Goal: Communication & Community: Answer question/provide support

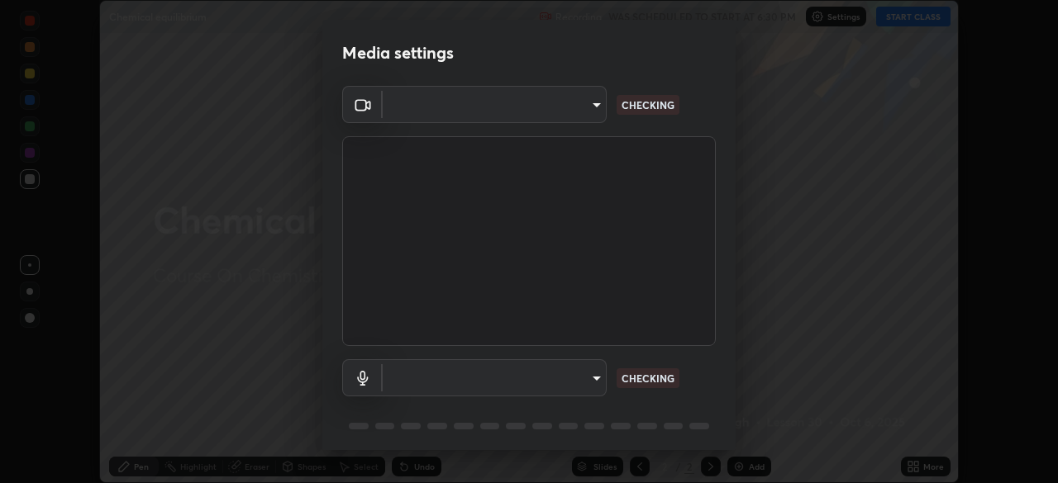
scroll to position [483, 1057]
type input "ba13e312339ef8477216ddedc35df2f043033d031c8e6632ccfddaecbc9a7b0e"
click at [592, 377] on body "Erase all Chemical equilibrium Recording WAS SCHEDULED TO START AT 6:30 PM Sett…" at bounding box center [529, 241] width 1058 height 483
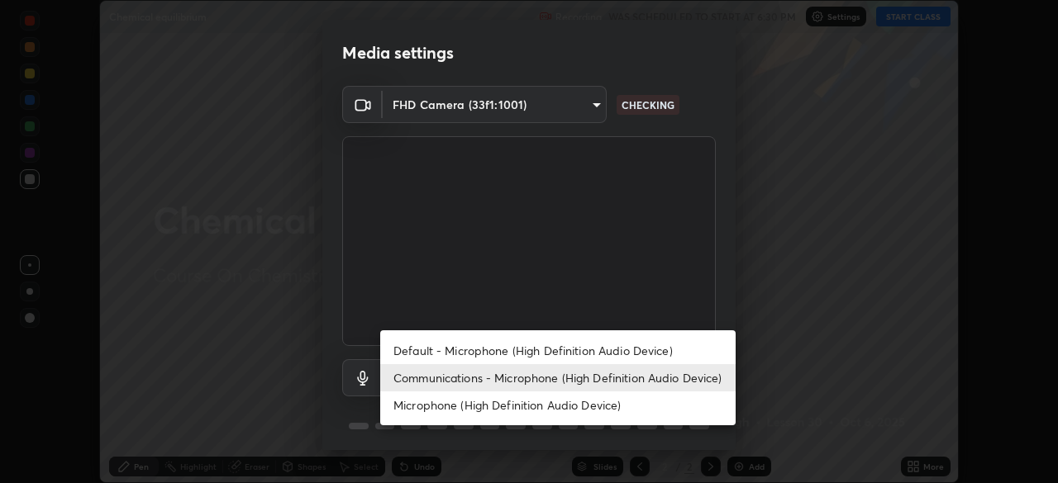
click at [609, 346] on li "Default - Microphone (High Definition Audio Device)" at bounding box center [557, 350] width 355 height 27
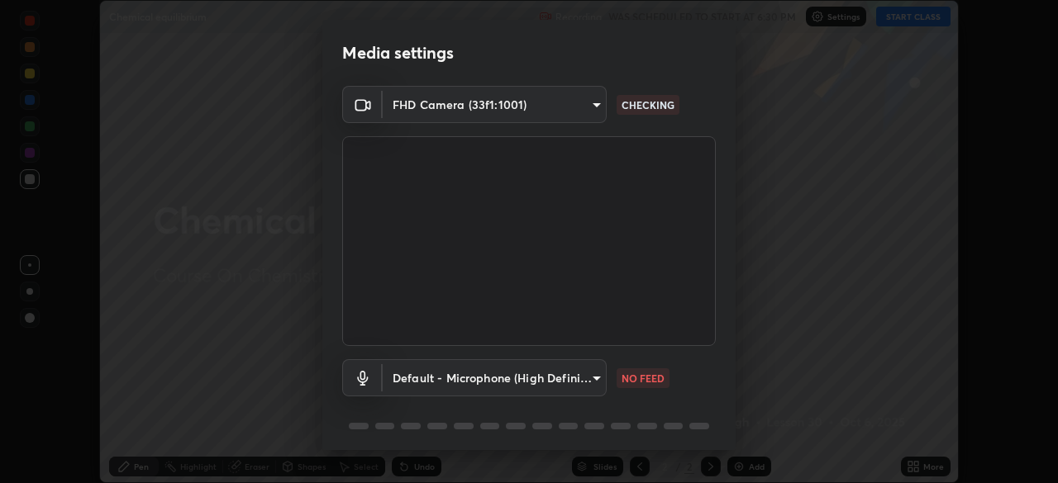
click at [588, 374] on body "Erase all Chemical equilibrium Recording WAS SCHEDULED TO START AT 6:30 PM Sett…" at bounding box center [529, 241] width 1058 height 483
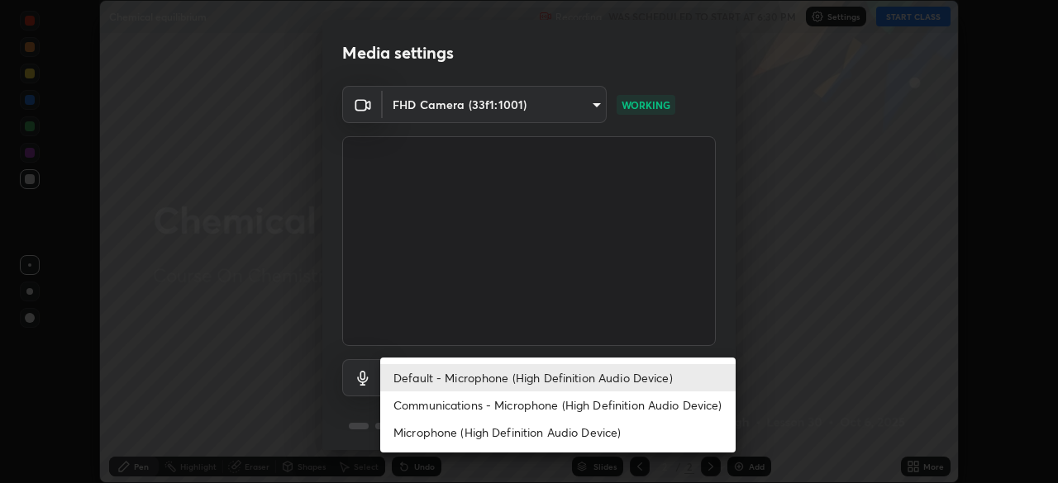
click at [595, 402] on li "Communications - Microphone (High Definition Audio Device)" at bounding box center [557, 405] width 355 height 27
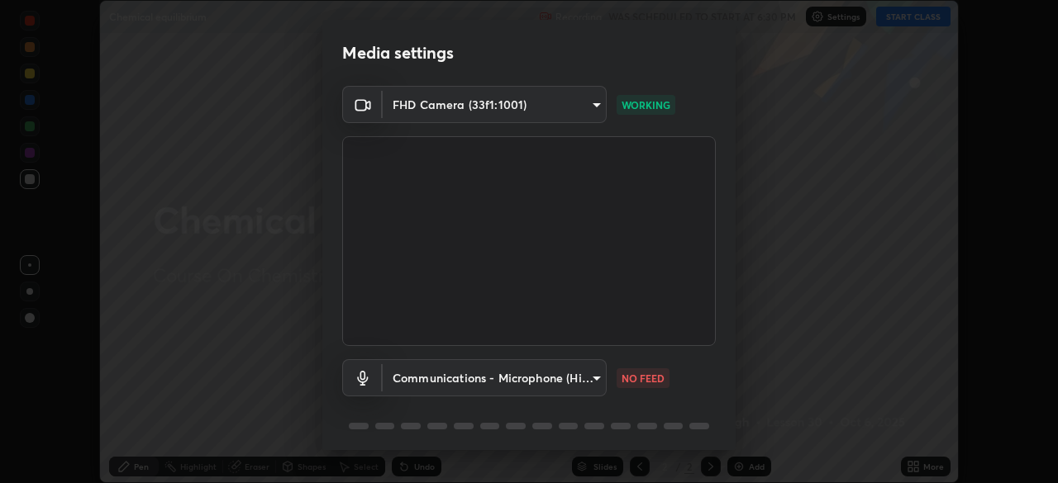
scroll to position [59, 0]
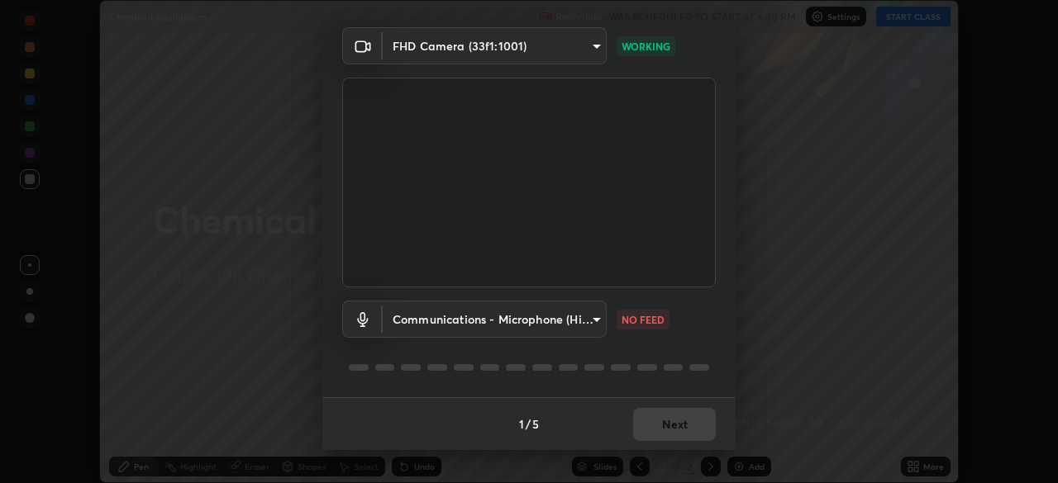
click at [591, 318] on body "Erase all Chemical equilibrium Recording WAS SCHEDULED TO START AT 6:30 PM Sett…" at bounding box center [529, 241] width 1058 height 483
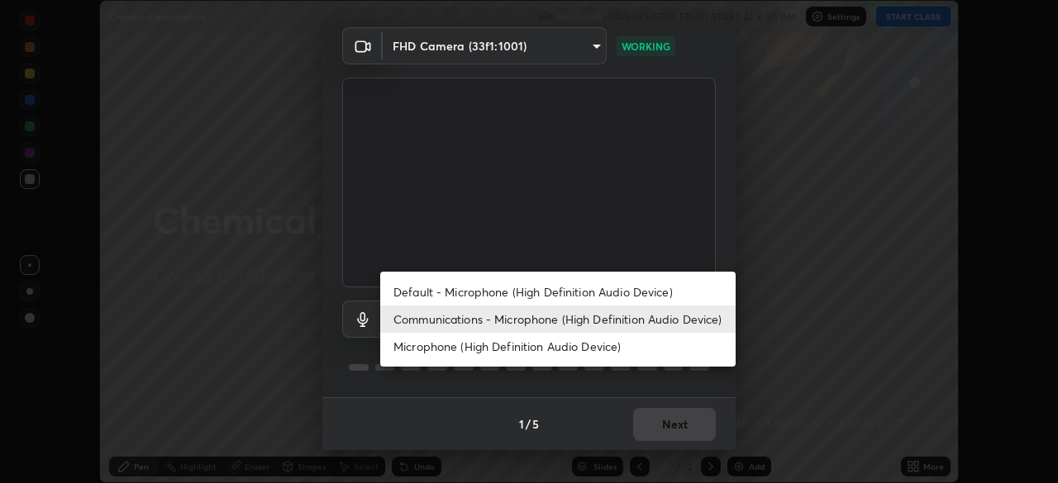
click at [602, 289] on li "Default - Microphone (High Definition Audio Device)" at bounding box center [557, 291] width 355 height 27
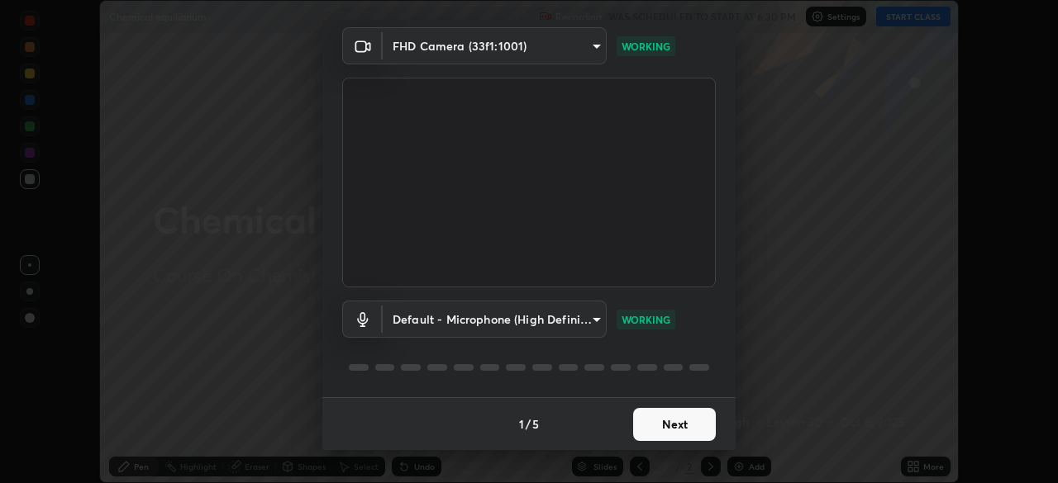
click at [588, 320] on body "Erase all Chemical equilibrium Recording WAS SCHEDULED TO START AT 6:30 PM Sett…" at bounding box center [529, 241] width 1058 height 483
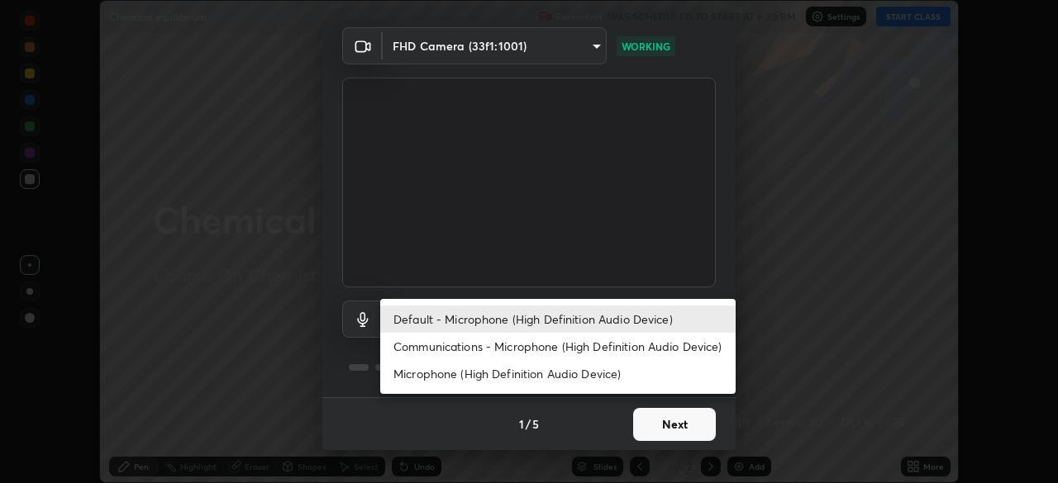
click at [591, 345] on li "Communications - Microphone (High Definition Audio Device)" at bounding box center [557, 346] width 355 height 27
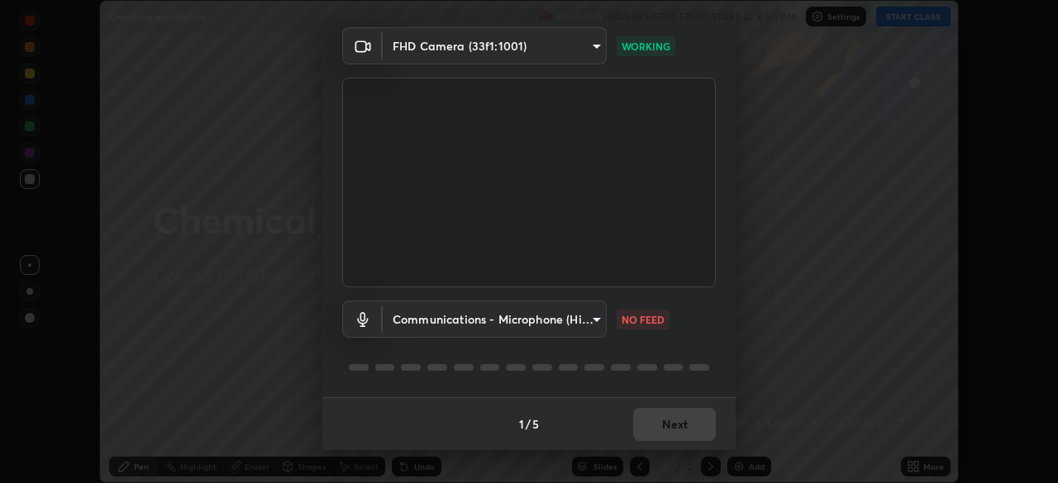
click at [583, 319] on body "Erase all Chemical equilibrium Recording WAS SCHEDULED TO START AT 6:30 PM Sett…" at bounding box center [529, 241] width 1058 height 483
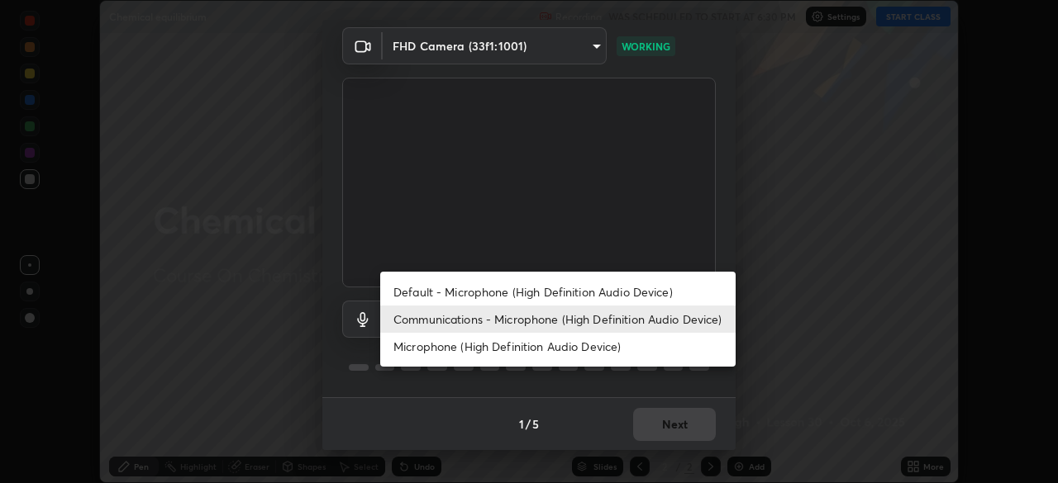
click at [596, 293] on li "Default - Microphone (High Definition Audio Device)" at bounding box center [557, 291] width 355 height 27
type input "default"
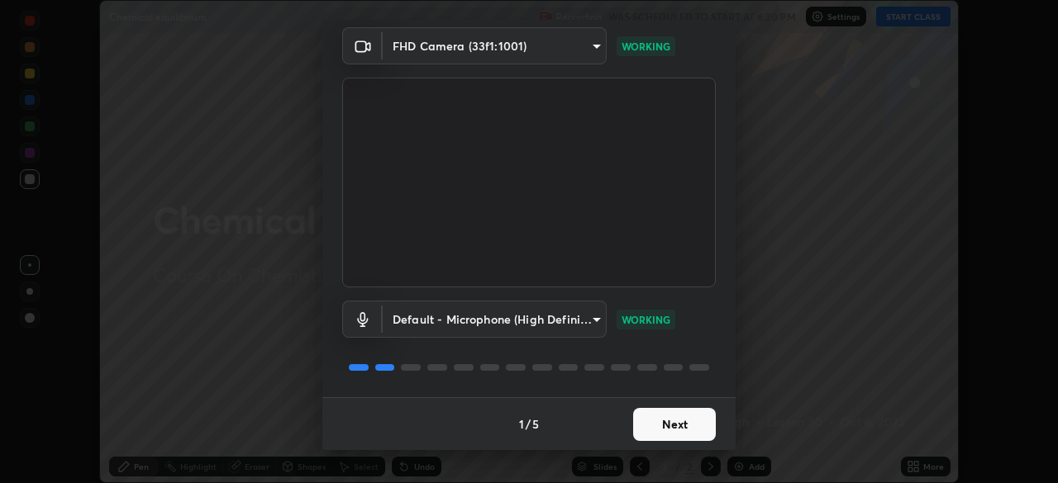
click at [655, 428] on button "Next" at bounding box center [674, 424] width 83 height 33
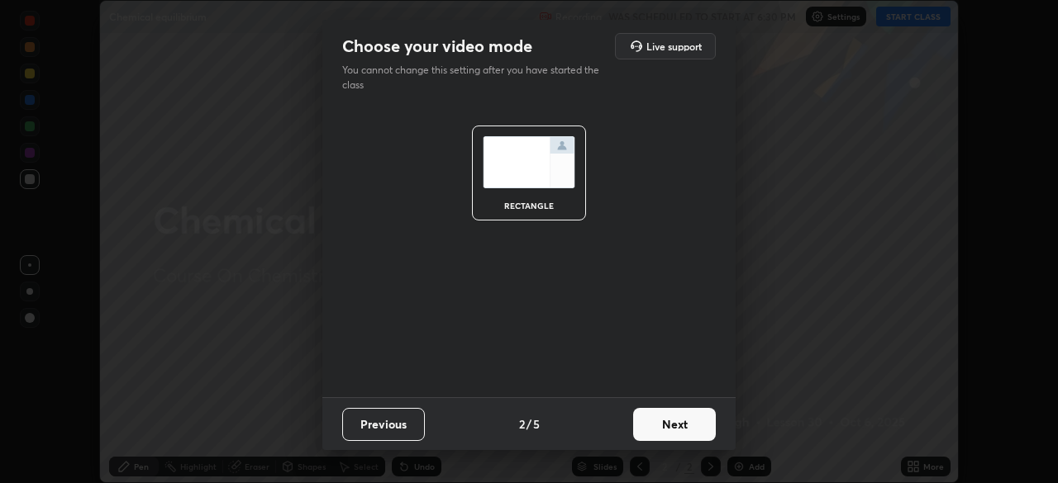
click at [658, 418] on button "Next" at bounding box center [674, 424] width 83 height 33
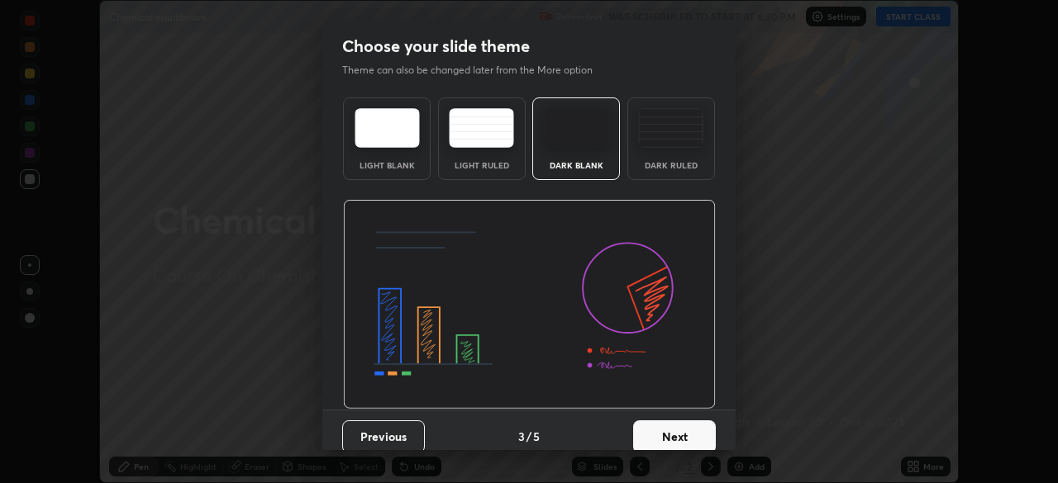
click at [652, 431] on button "Next" at bounding box center [674, 437] width 83 height 33
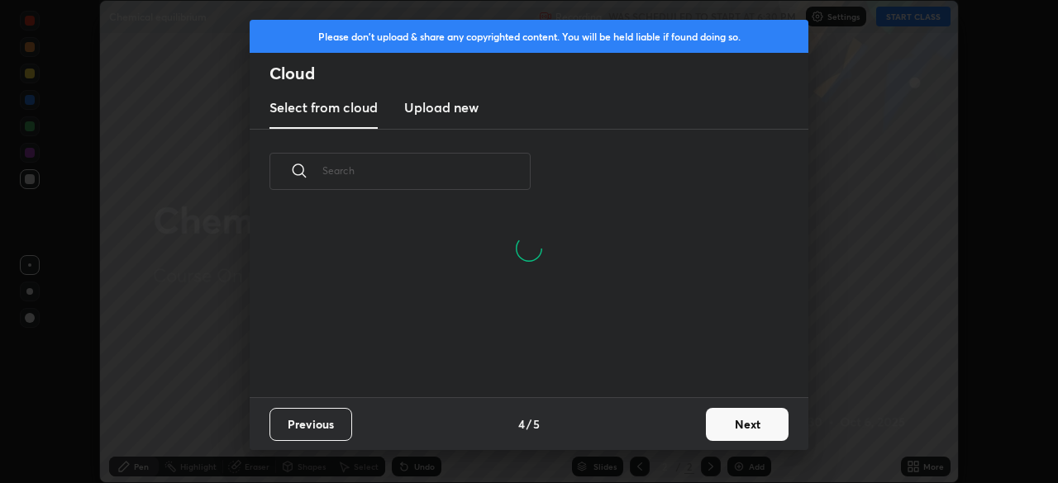
click at [740, 422] on button "Next" at bounding box center [747, 424] width 83 height 33
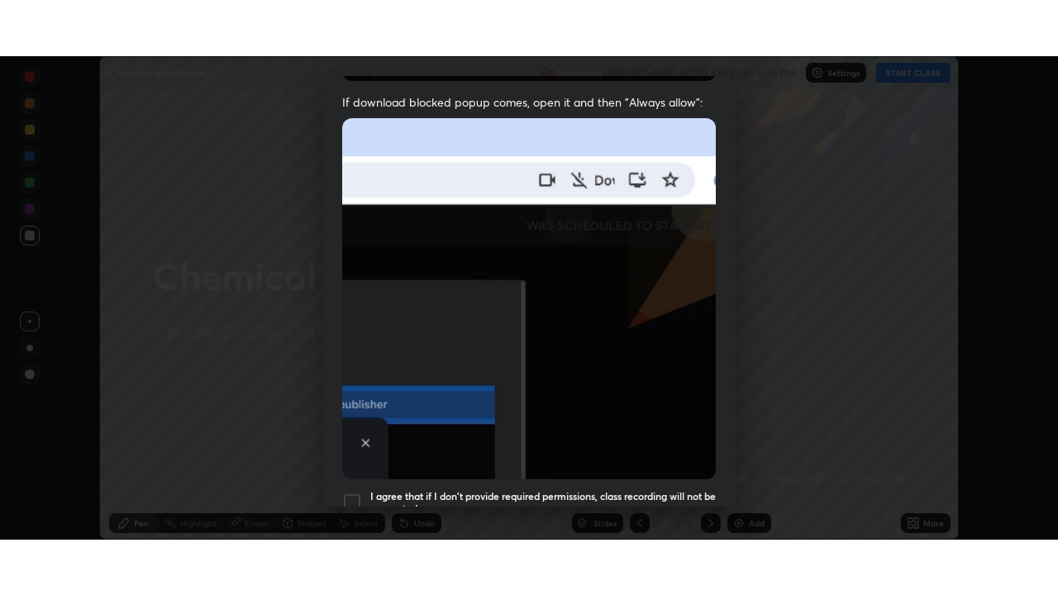
scroll to position [396, 0]
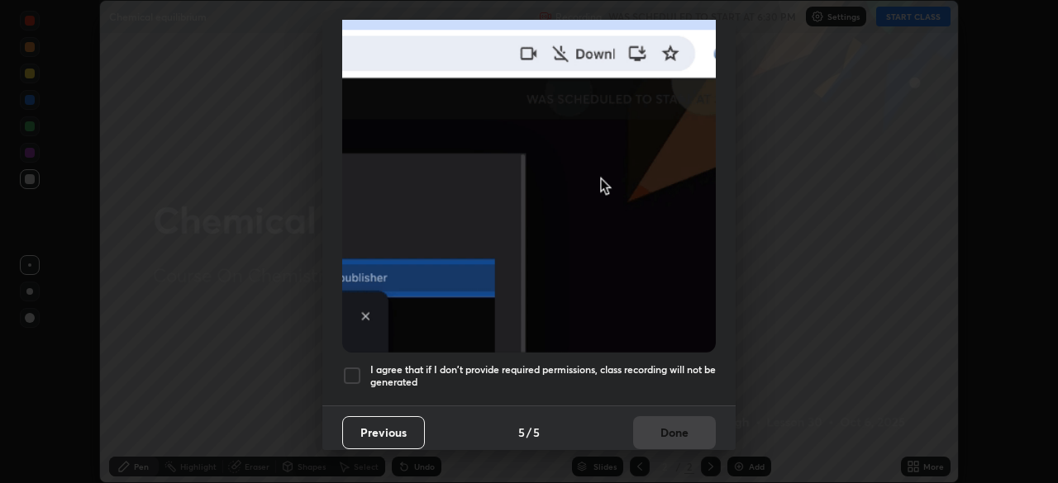
click at [351, 366] on div at bounding box center [352, 376] width 20 height 20
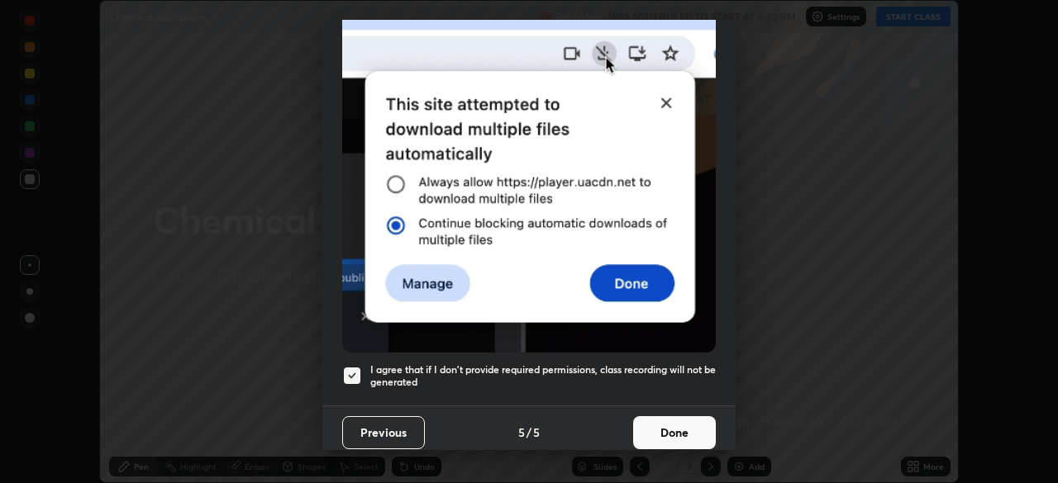
click at [642, 426] on button "Done" at bounding box center [674, 432] width 83 height 33
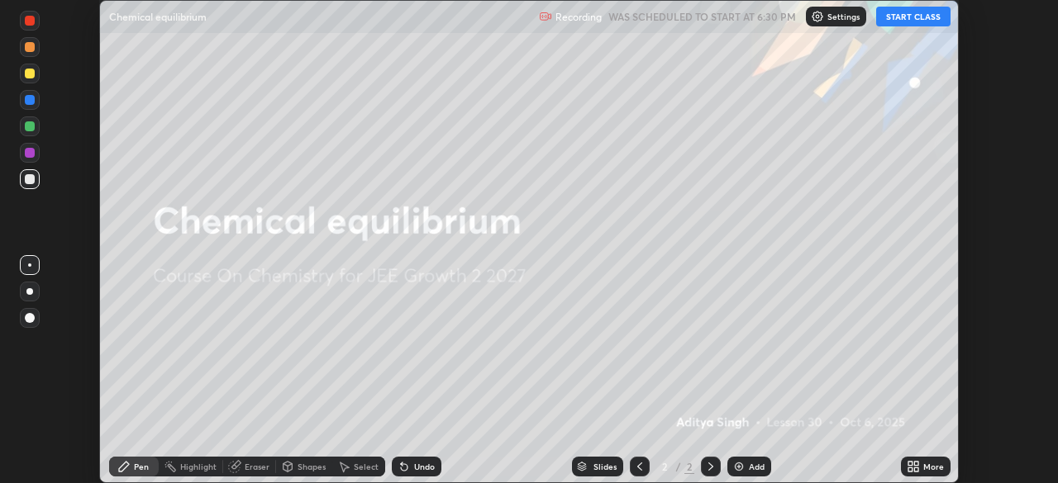
click at [897, 12] on button "START CLASS" at bounding box center [913, 17] width 74 height 20
click at [917, 464] on icon at bounding box center [916, 464] width 4 height 4
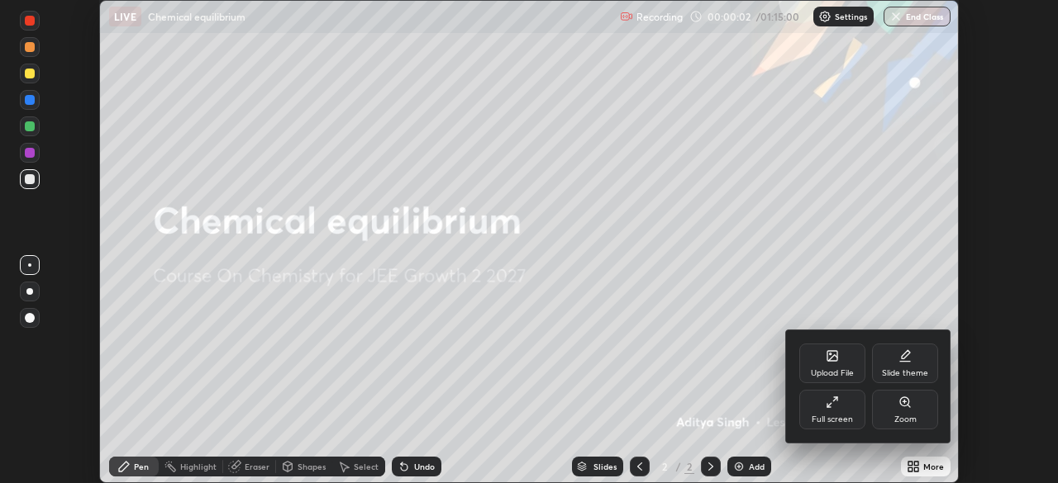
click at [841, 405] on div "Full screen" at bounding box center [832, 410] width 66 height 40
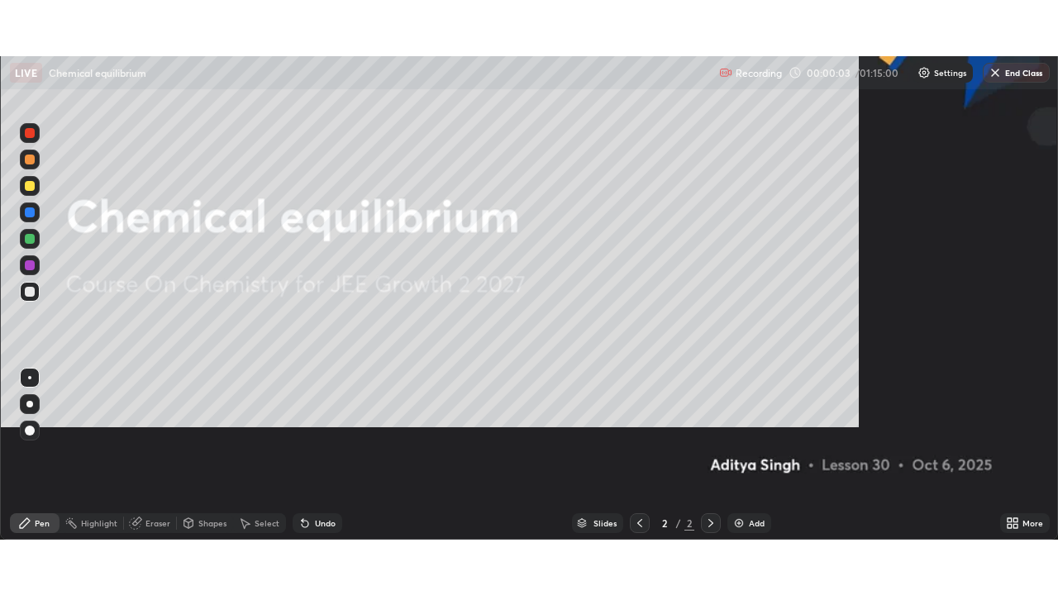
scroll to position [595, 1058]
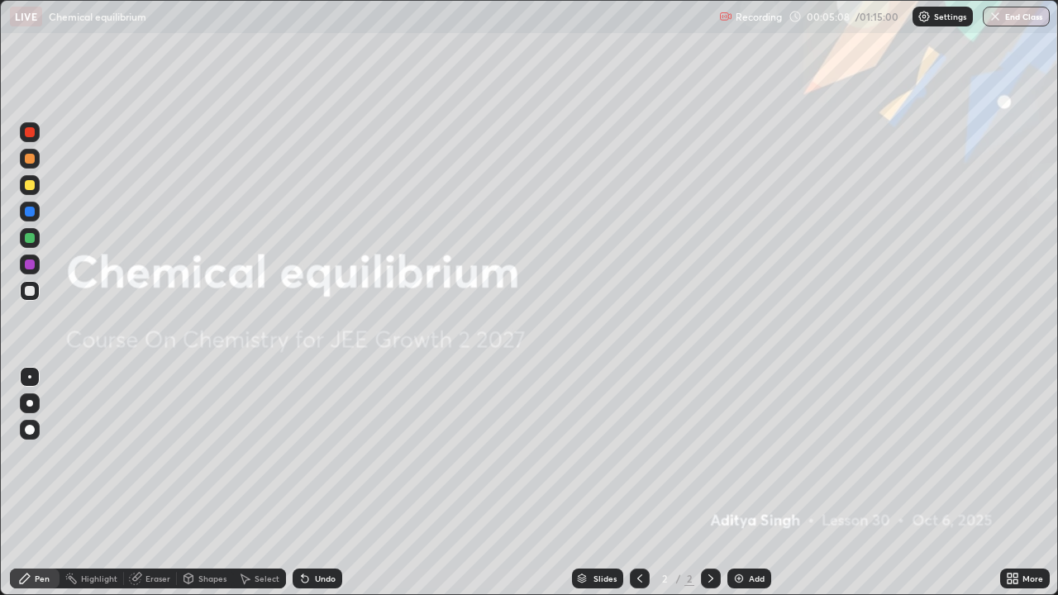
click at [748, 483] on div "Add" at bounding box center [749, 579] width 44 height 20
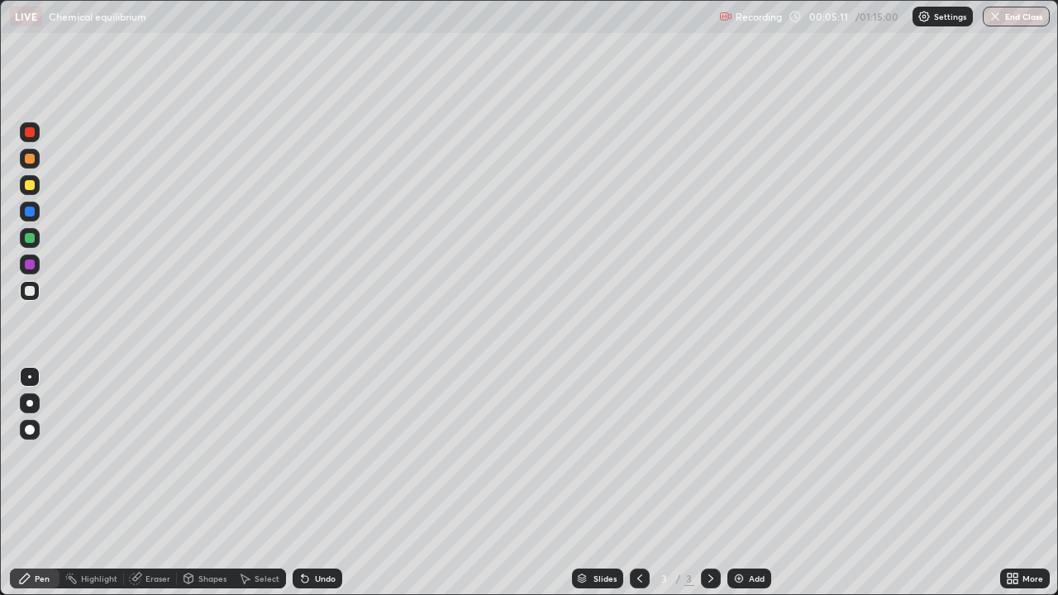
click at [32, 406] on div at bounding box center [30, 403] width 20 height 20
click at [30, 189] on div at bounding box center [30, 185] width 10 height 10
click at [30, 288] on div at bounding box center [30, 291] width 10 height 10
click at [153, 483] on div "Eraser" at bounding box center [157, 578] width 25 height 8
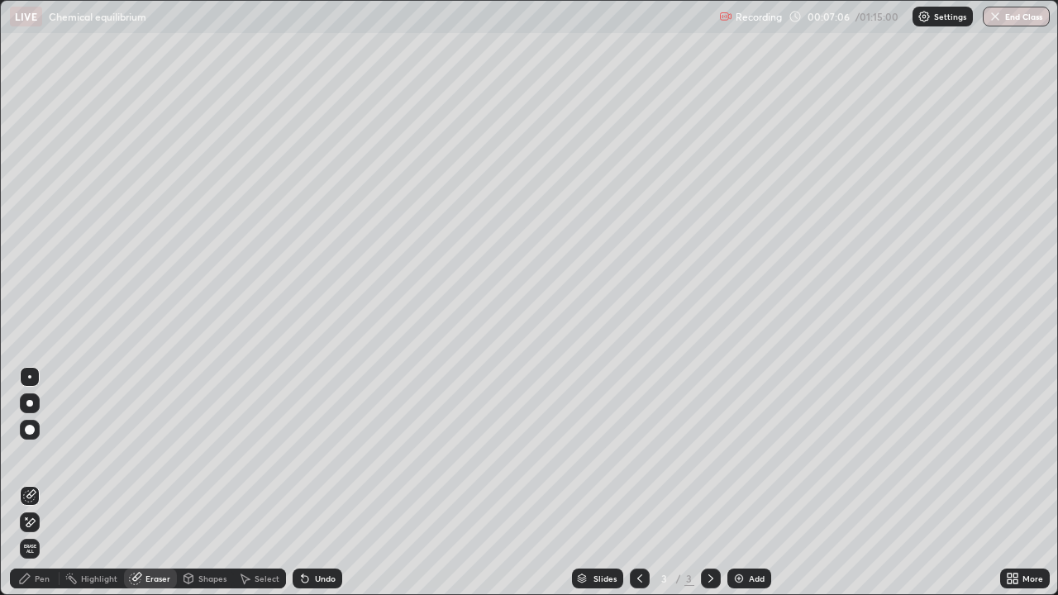
click at [51, 483] on div "Pen" at bounding box center [35, 579] width 50 height 20
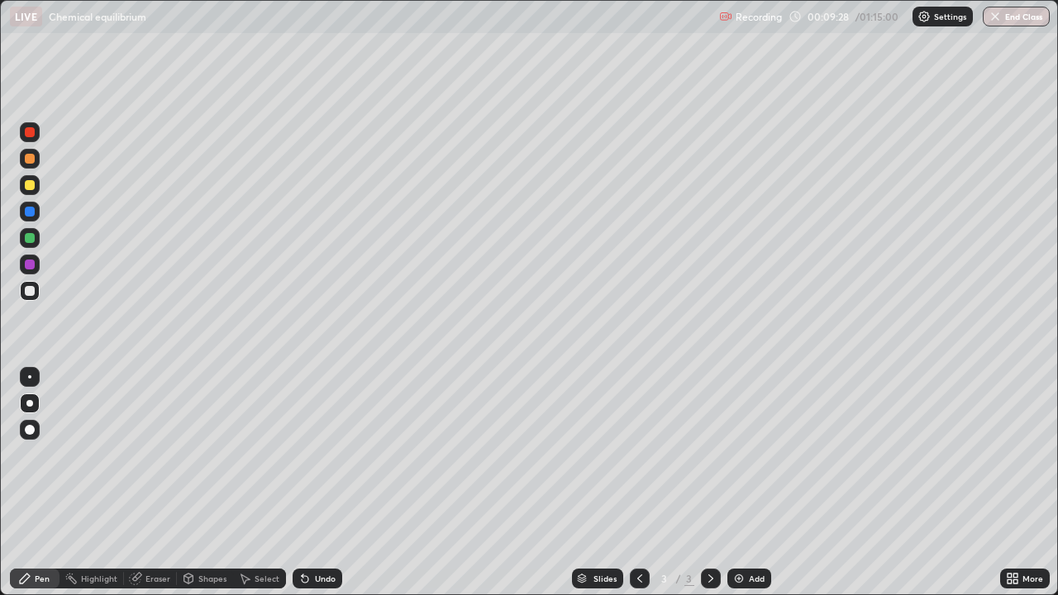
click at [29, 187] on div at bounding box center [30, 185] width 10 height 10
click at [746, 483] on div "Add" at bounding box center [749, 579] width 44 height 20
click at [31, 298] on div at bounding box center [30, 291] width 20 height 20
click at [317, 483] on div "Undo" at bounding box center [325, 578] width 21 height 8
click at [749, 483] on div "Add" at bounding box center [757, 578] width 16 height 8
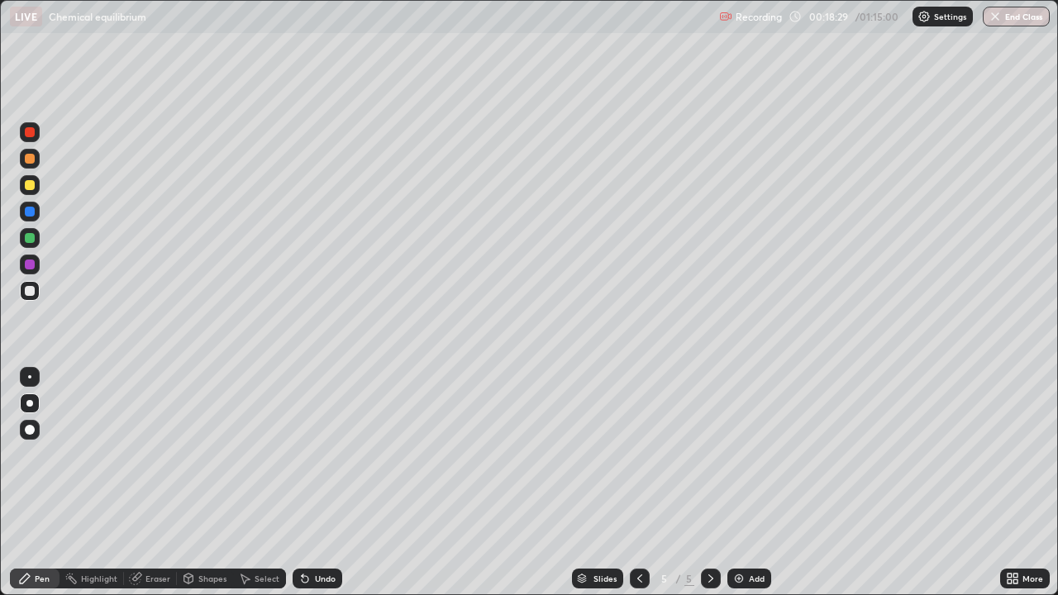
click at [211, 483] on div "Shapes" at bounding box center [212, 578] width 28 height 8
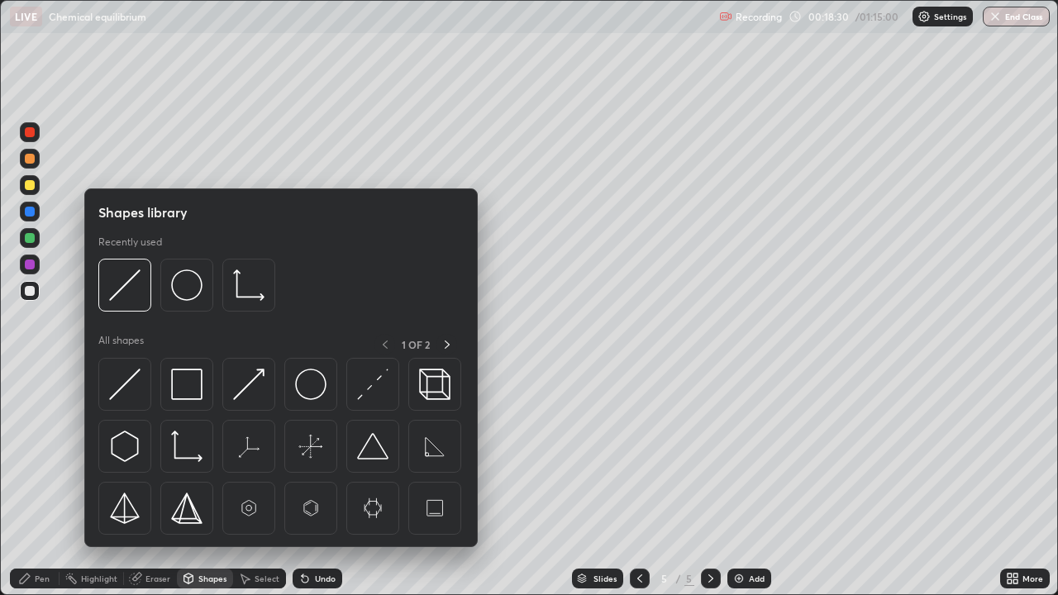
click at [161, 483] on div "Eraser" at bounding box center [157, 578] width 25 height 8
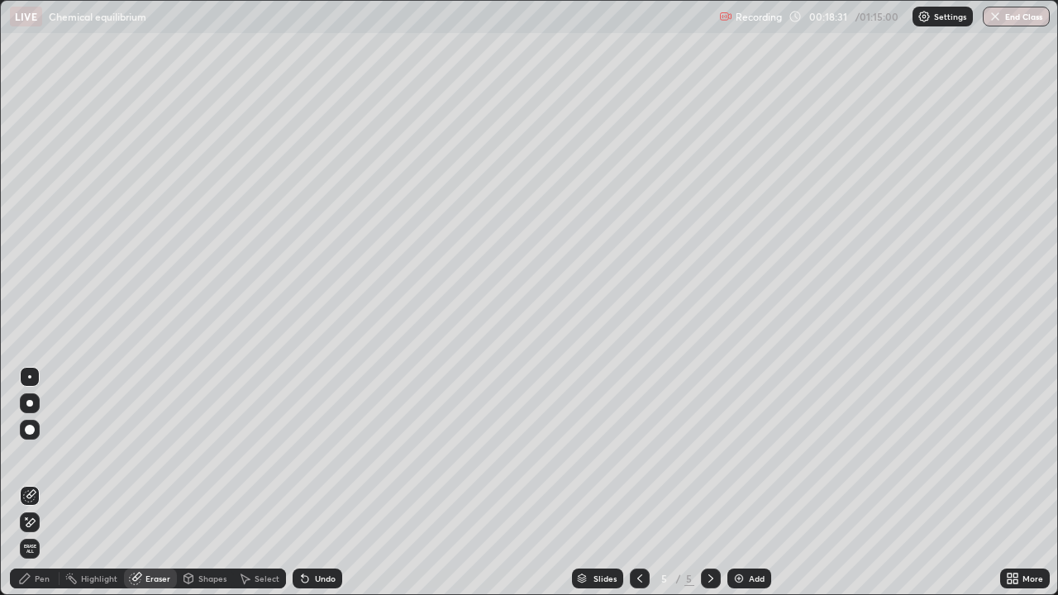
click at [209, 483] on div "Shapes" at bounding box center [212, 578] width 28 height 8
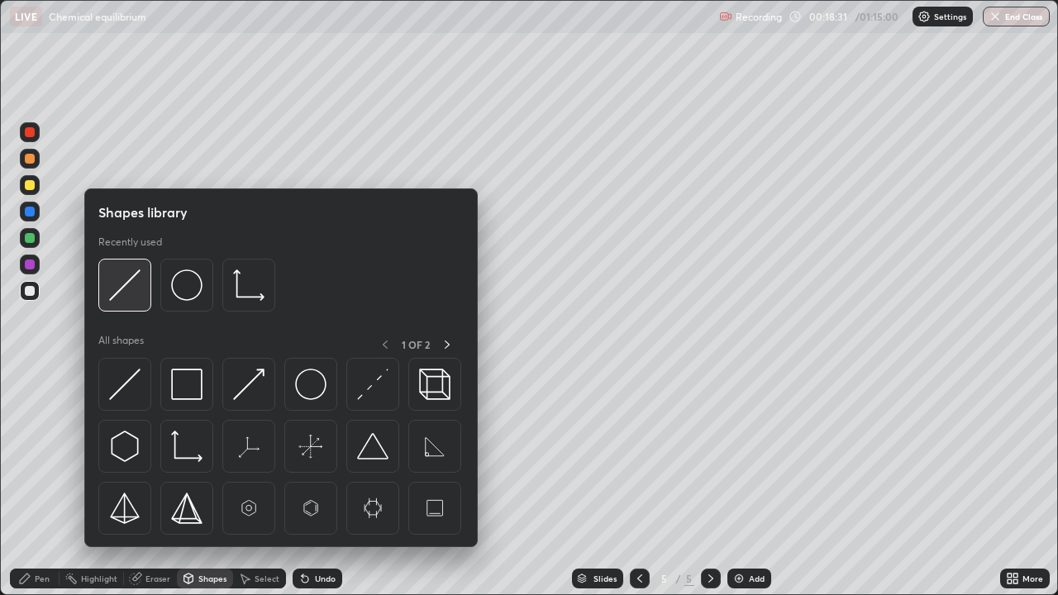
click at [124, 282] on img at bounding box center [124, 284] width 31 height 31
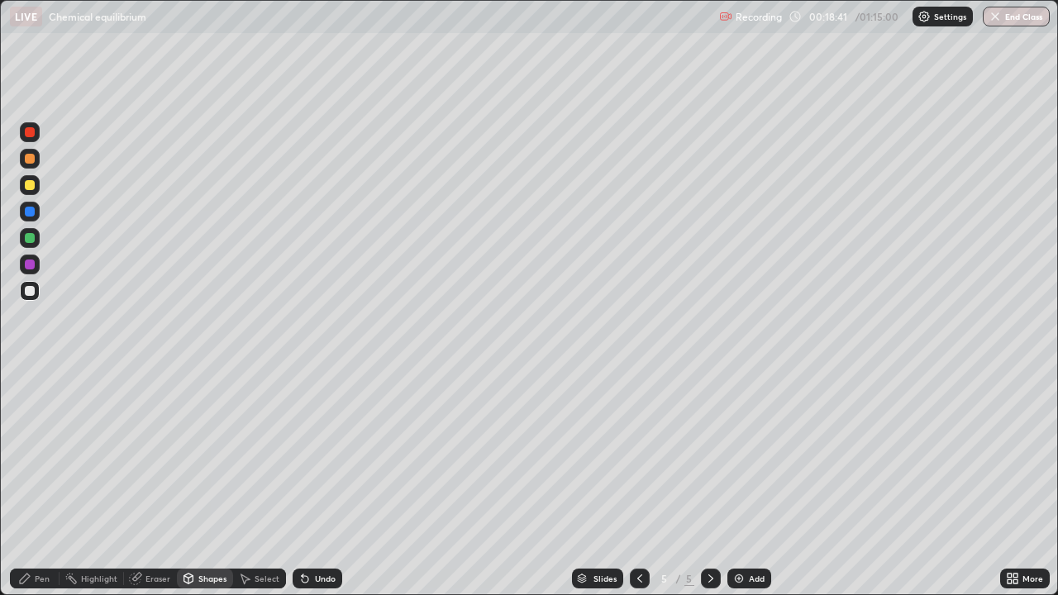
click at [48, 483] on div "Pen" at bounding box center [42, 578] width 15 height 8
click at [37, 188] on div at bounding box center [30, 185] width 20 height 20
click at [31, 293] on div at bounding box center [30, 291] width 10 height 10
click at [31, 185] on div at bounding box center [30, 185] width 10 height 10
click at [743, 483] on img at bounding box center [738, 578] width 13 height 13
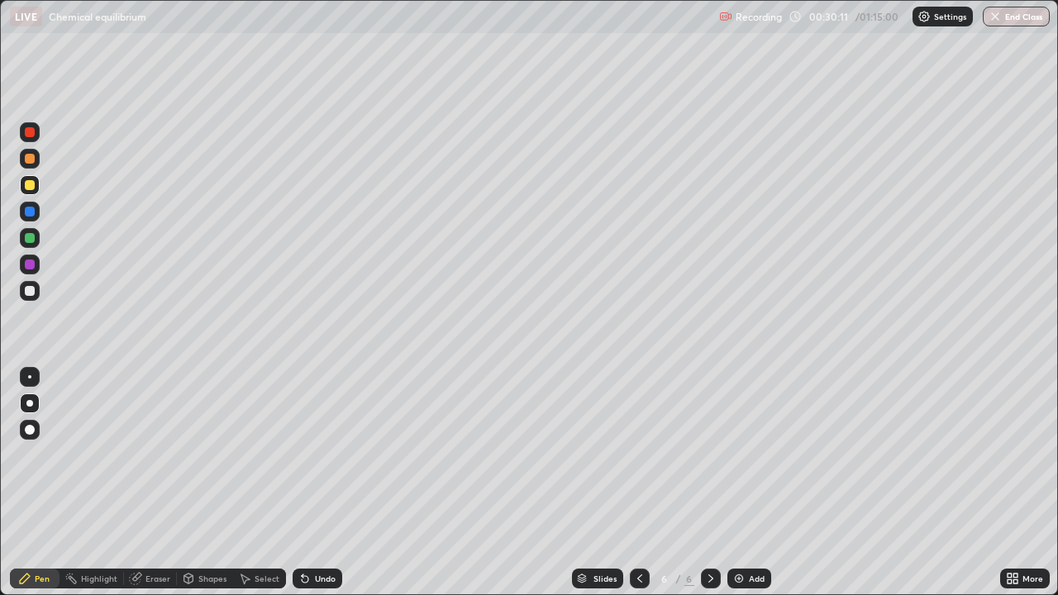
click at [37, 292] on div at bounding box center [30, 291] width 20 height 20
click at [744, 483] on img at bounding box center [738, 578] width 13 height 13
click at [315, 483] on div "Undo" at bounding box center [325, 578] width 21 height 8
click at [25, 180] on div at bounding box center [30, 185] width 20 height 20
click at [34, 295] on div at bounding box center [30, 291] width 20 height 20
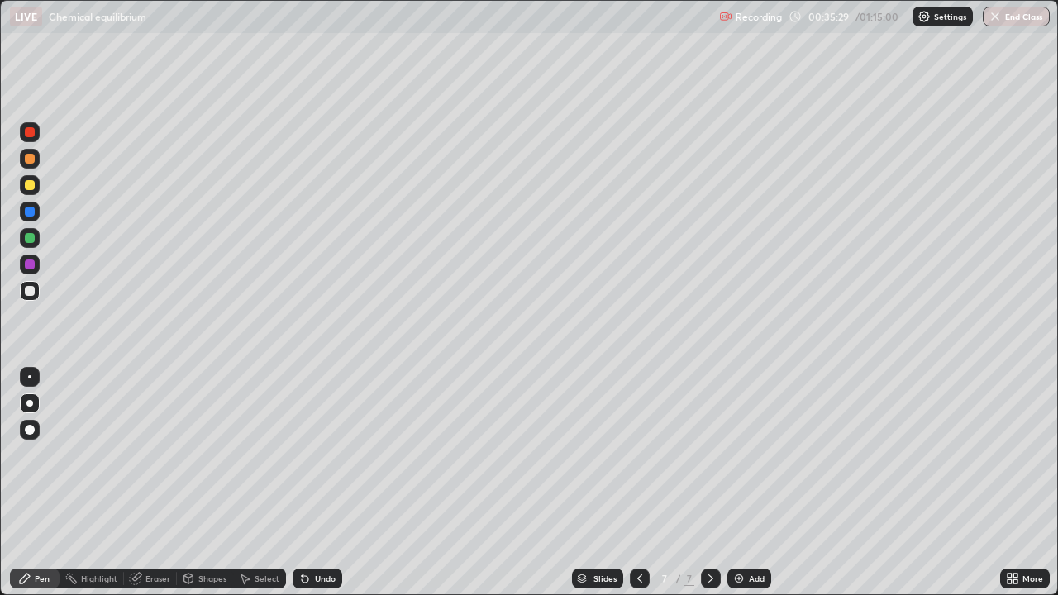
click at [30, 189] on div at bounding box center [30, 185] width 10 height 10
click at [635, 483] on icon at bounding box center [639, 578] width 13 height 13
click at [709, 483] on icon at bounding box center [710, 578] width 13 height 13
click at [741, 483] on img at bounding box center [738, 578] width 13 height 13
click at [28, 293] on div at bounding box center [30, 291] width 10 height 10
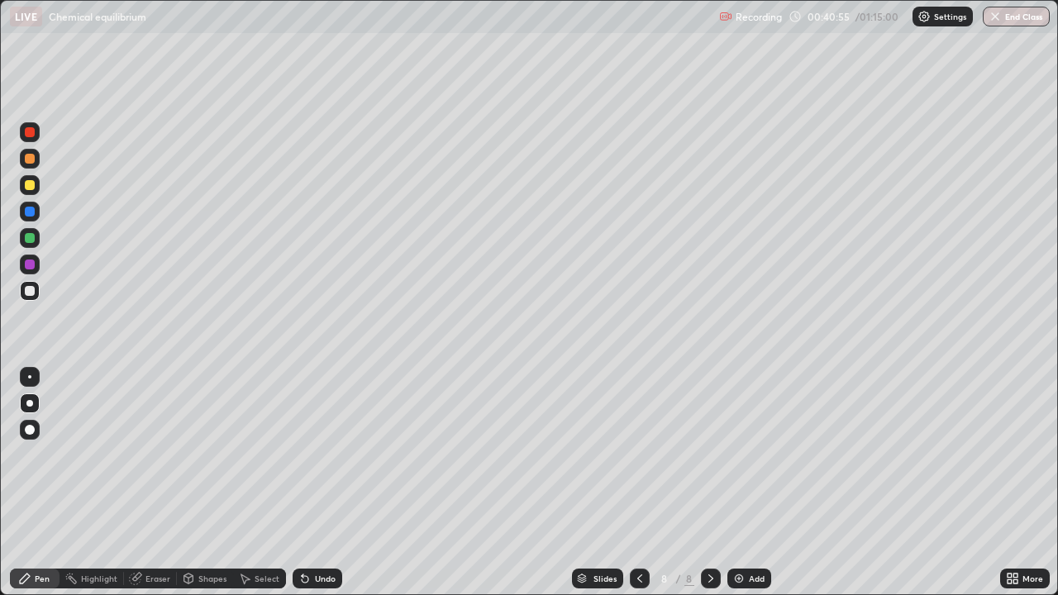
click at [33, 188] on div at bounding box center [30, 185] width 10 height 10
click at [34, 293] on div at bounding box center [30, 291] width 10 height 10
click at [636, 483] on div at bounding box center [640, 579] width 20 height 20
click at [704, 483] on icon at bounding box center [710, 578] width 13 height 13
click at [263, 483] on div "Select" at bounding box center [267, 578] width 25 height 8
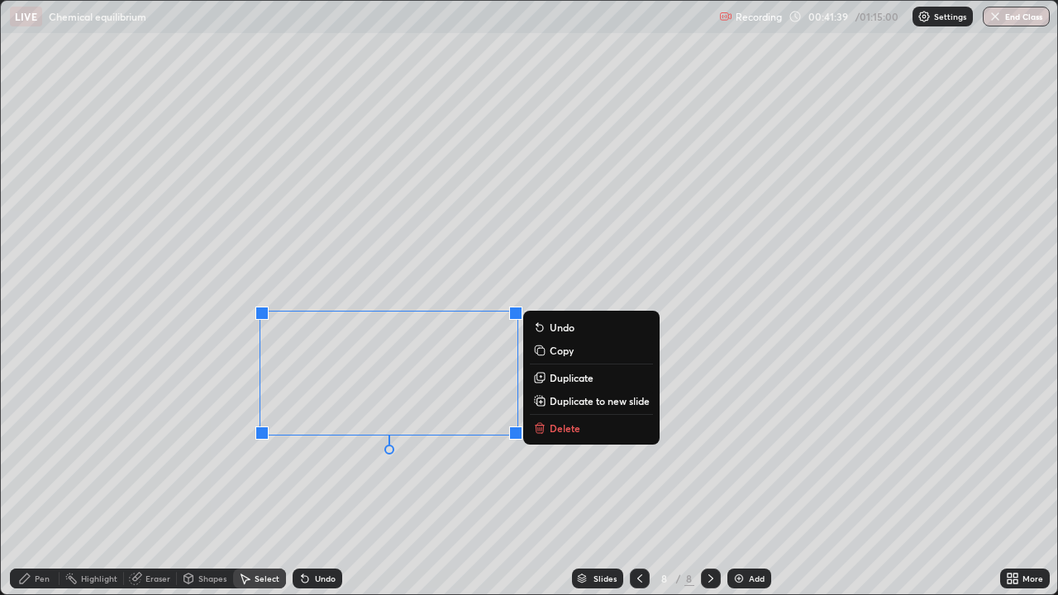
click at [598, 402] on p "Duplicate to new slide" at bounding box center [600, 400] width 100 height 13
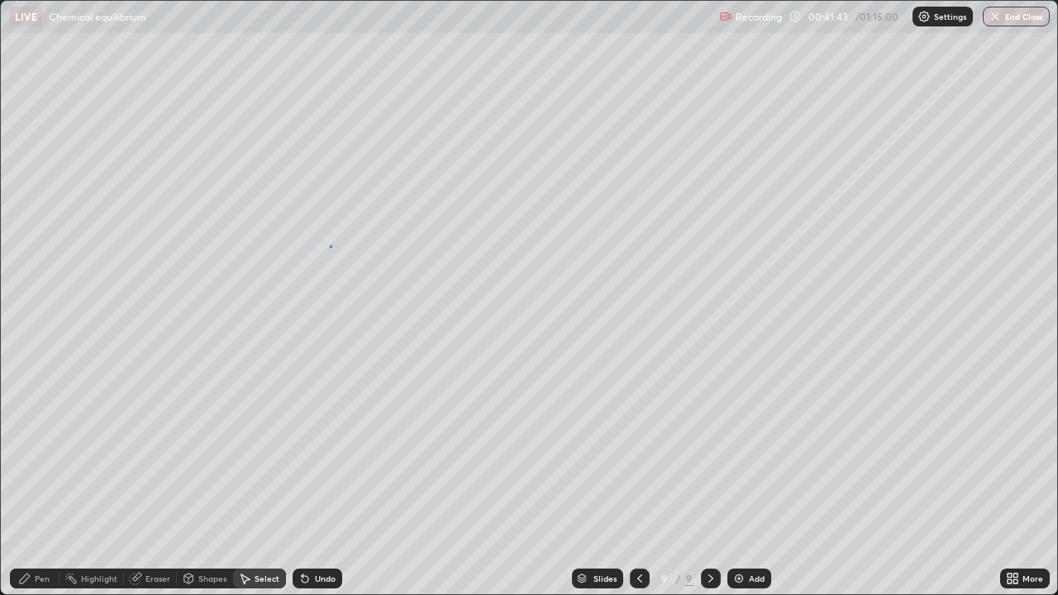
click at [331, 246] on div "0 ° Undo Copy Duplicate Duplicate to new slide Delete" at bounding box center [529, 297] width 1056 height 593
click at [40, 483] on div "Pen" at bounding box center [35, 579] width 50 height 20
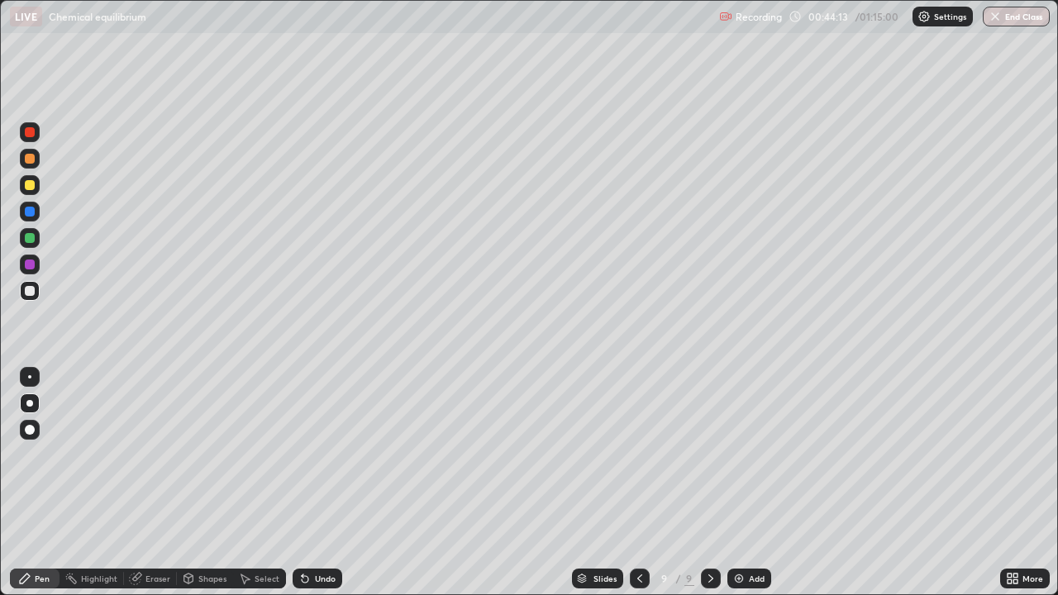
click at [637, 483] on icon at bounding box center [639, 578] width 13 height 13
click at [709, 483] on icon at bounding box center [710, 578] width 13 height 13
click at [748, 483] on div "Add" at bounding box center [749, 579] width 44 height 20
click at [31, 185] on div at bounding box center [30, 185] width 10 height 10
click at [25, 295] on div at bounding box center [30, 291] width 20 height 20
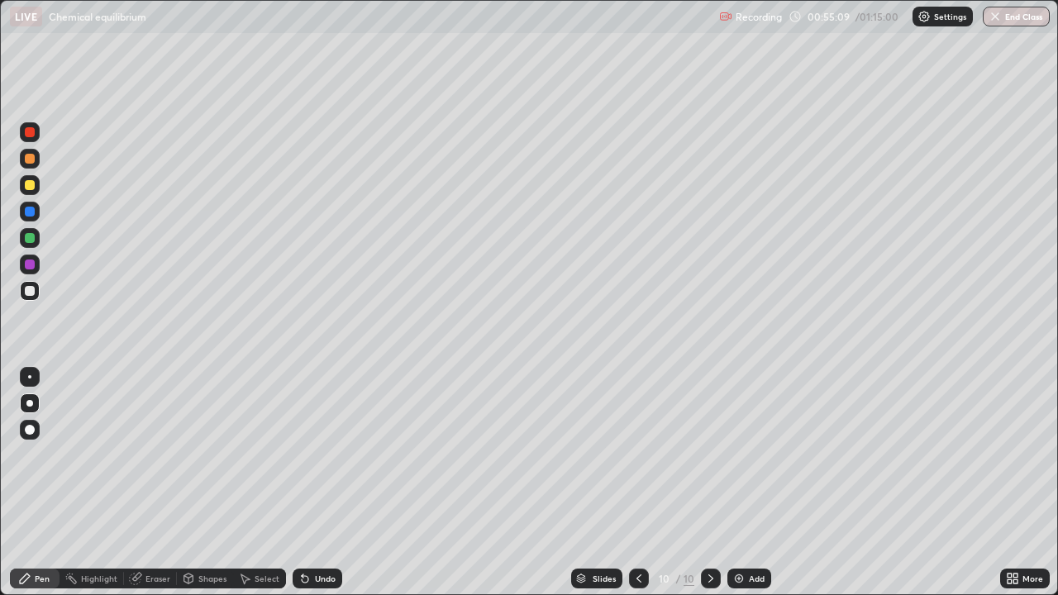
click at [158, 483] on div "Eraser" at bounding box center [157, 578] width 25 height 8
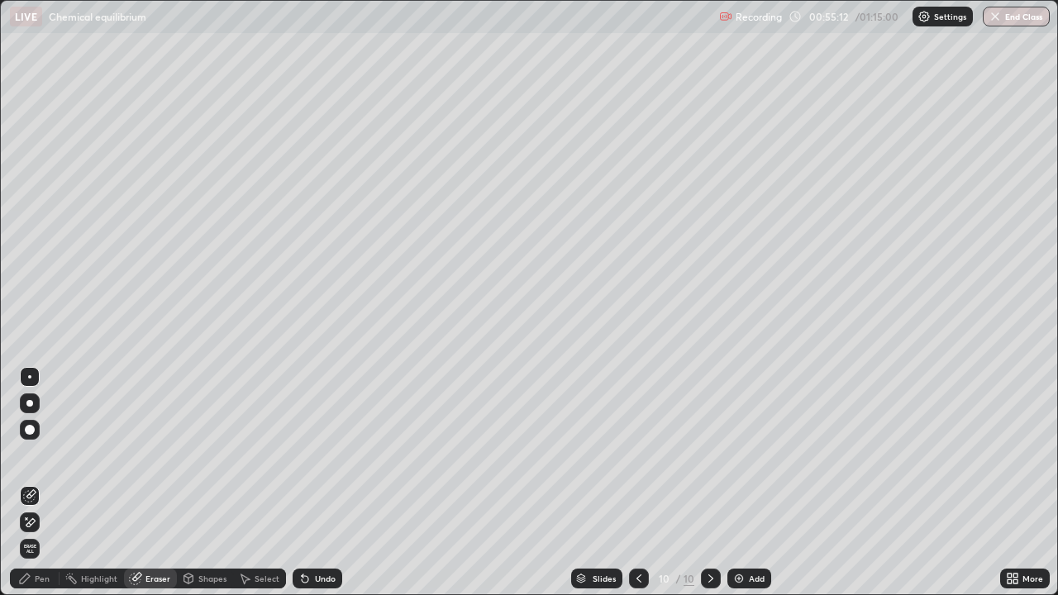
click at [53, 483] on div "Pen" at bounding box center [35, 579] width 50 height 20
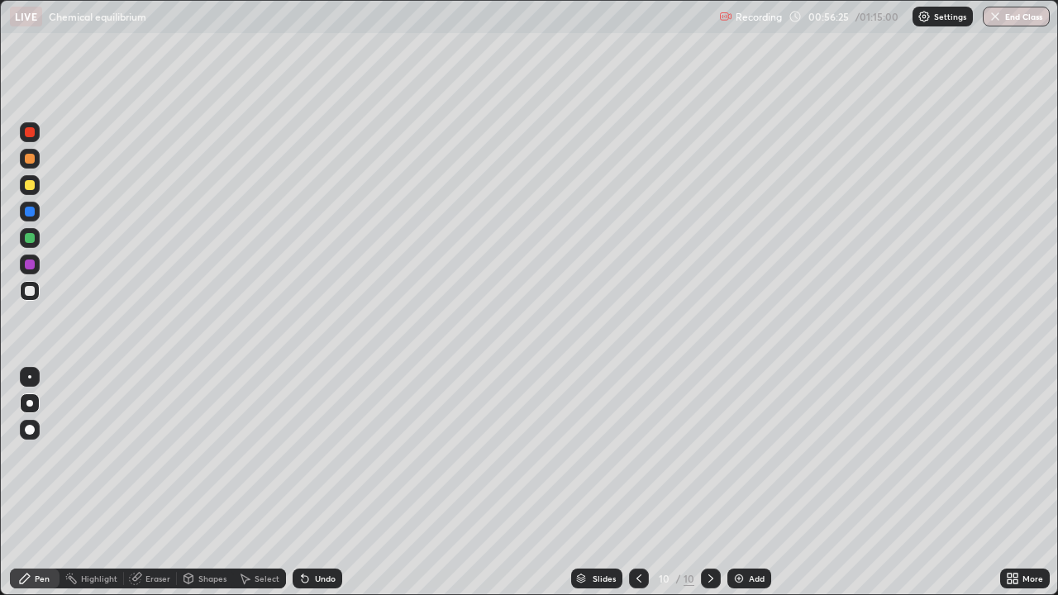
click at [309, 483] on div "Undo" at bounding box center [318, 579] width 50 height 20
click at [263, 483] on div "Select" at bounding box center [267, 578] width 25 height 8
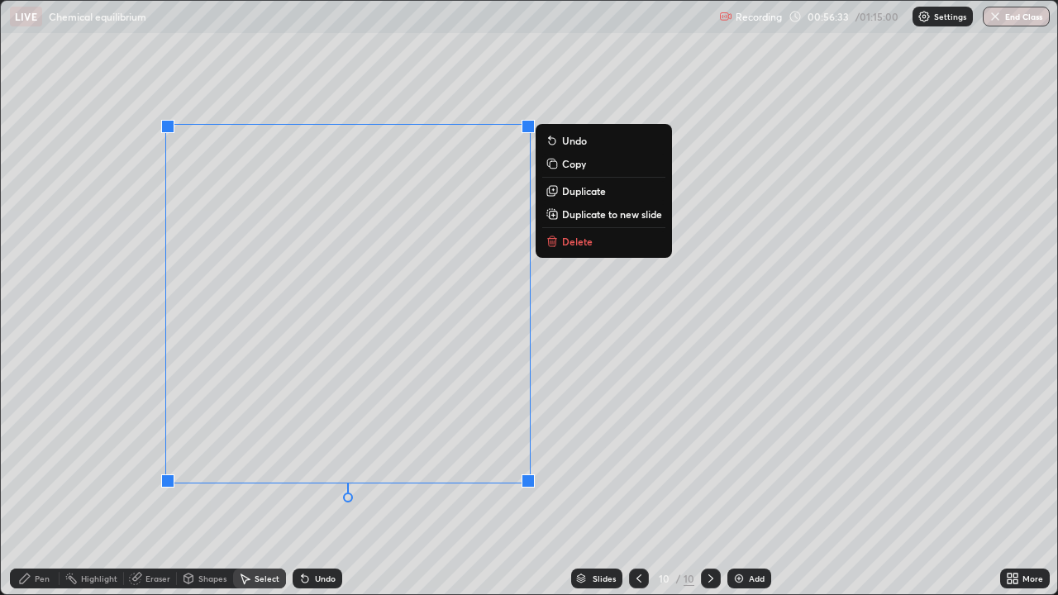
click at [616, 216] on p "Duplicate to new slide" at bounding box center [612, 213] width 100 height 13
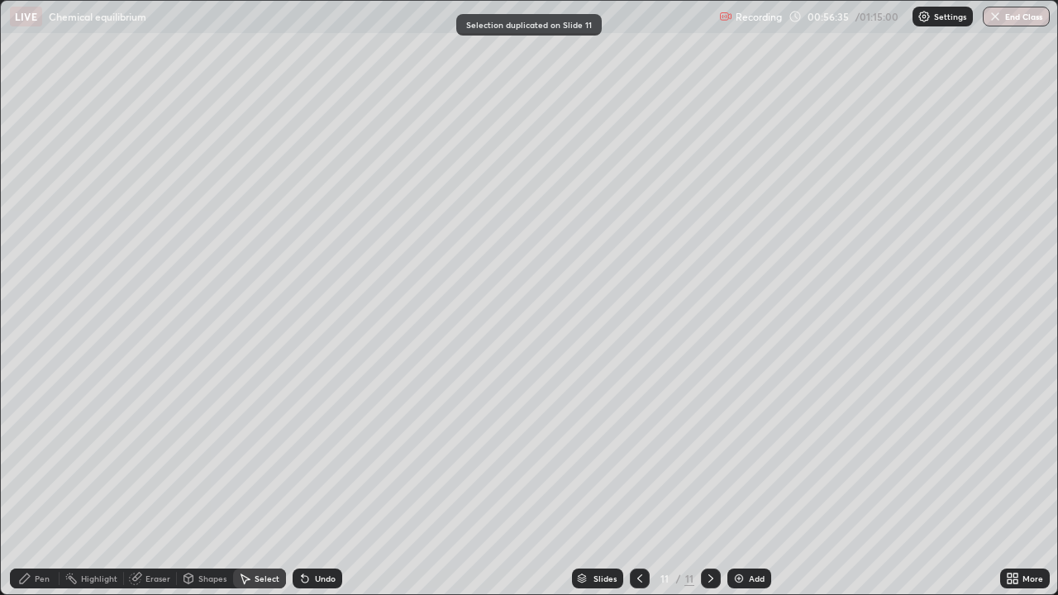
click at [49, 483] on div "Pen" at bounding box center [42, 578] width 15 height 8
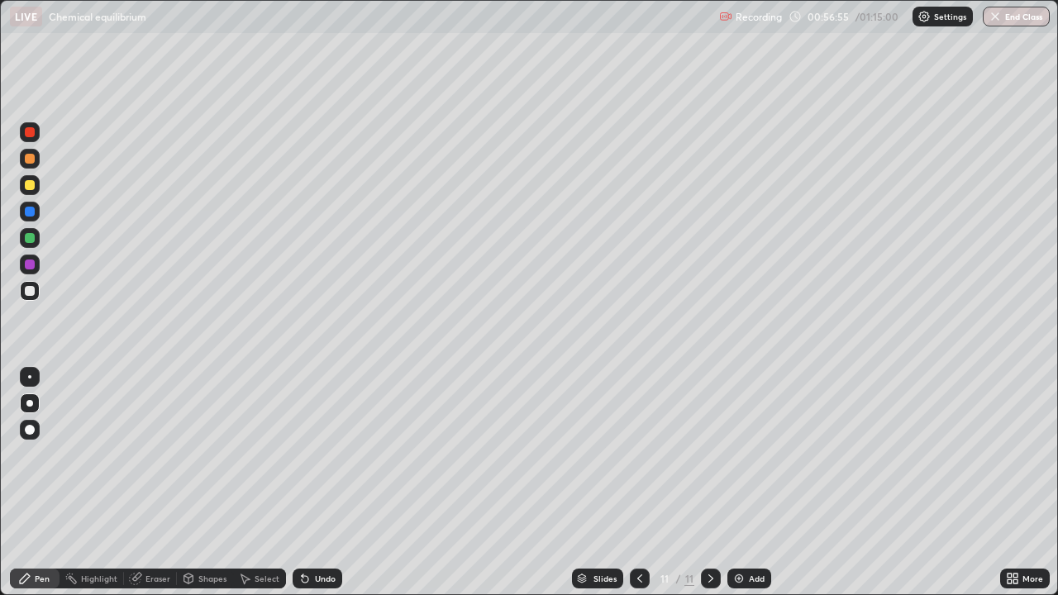
click at [32, 181] on div at bounding box center [30, 185] width 10 height 10
click at [635, 483] on icon at bounding box center [639, 578] width 13 height 13
click at [708, 483] on icon at bounding box center [710, 578] width 13 height 13
click at [749, 483] on div "Add" at bounding box center [757, 578] width 16 height 8
click at [33, 288] on div at bounding box center [30, 291] width 10 height 10
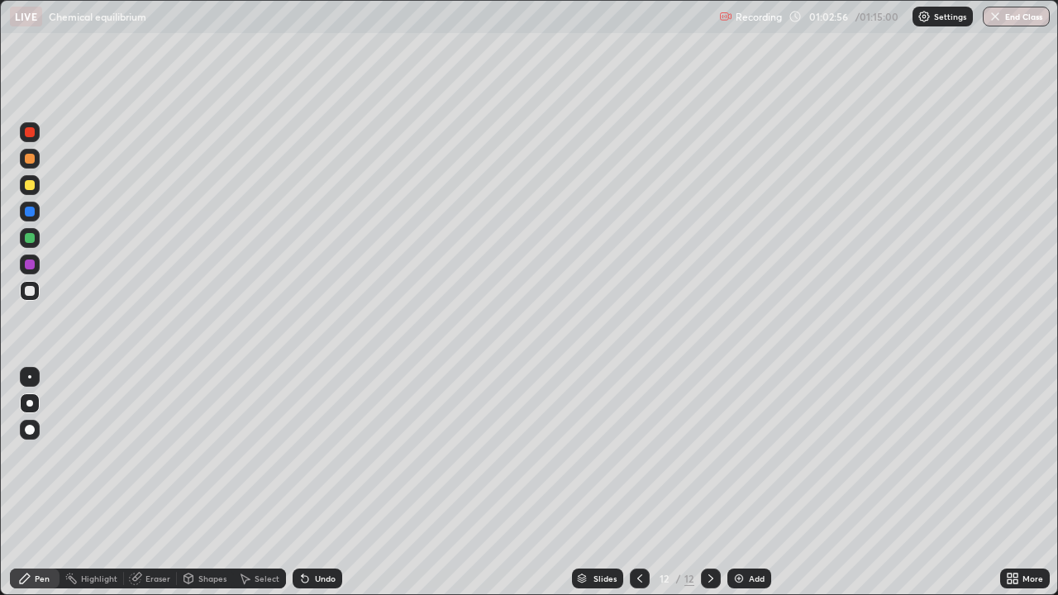
click at [639, 483] on icon at bounding box center [639, 578] width 5 height 8
click at [707, 483] on icon at bounding box center [710, 578] width 13 height 13
click at [31, 185] on div at bounding box center [30, 185] width 10 height 10
click at [997, 20] on img "button" at bounding box center [994, 16] width 13 height 13
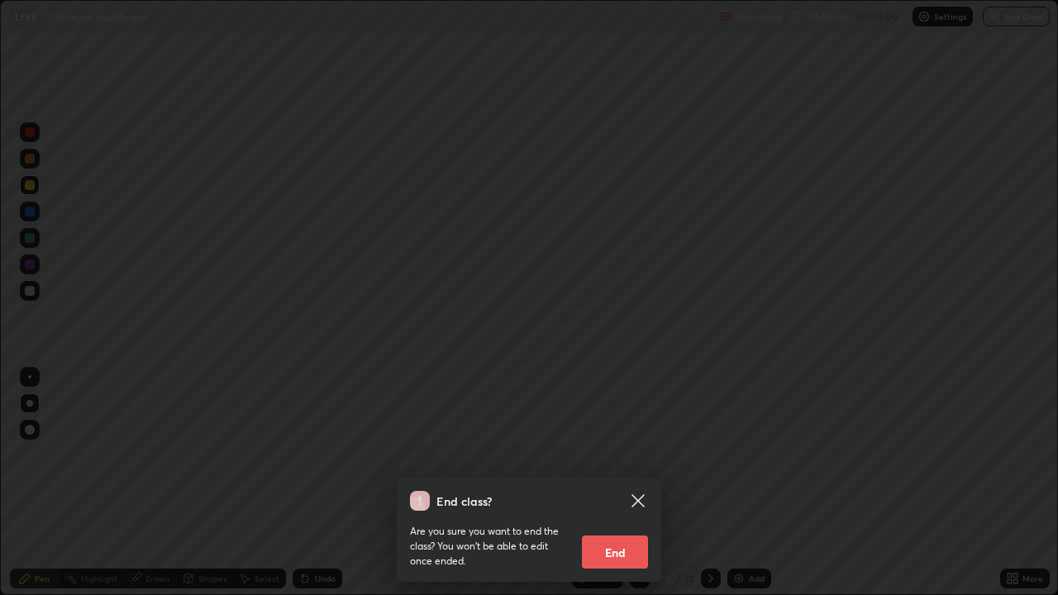
click at [606, 483] on button "End" at bounding box center [615, 551] width 66 height 33
